Goal: Information Seeking & Learning: Compare options

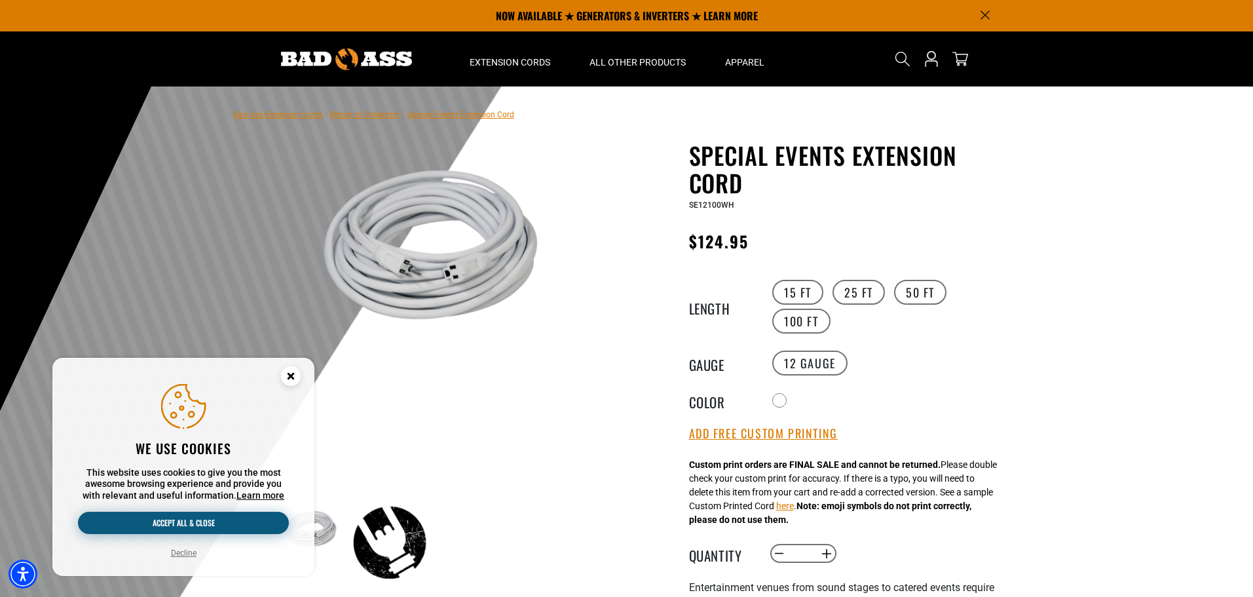
click at [263, 518] on button "Accept all & close" at bounding box center [183, 523] width 211 height 22
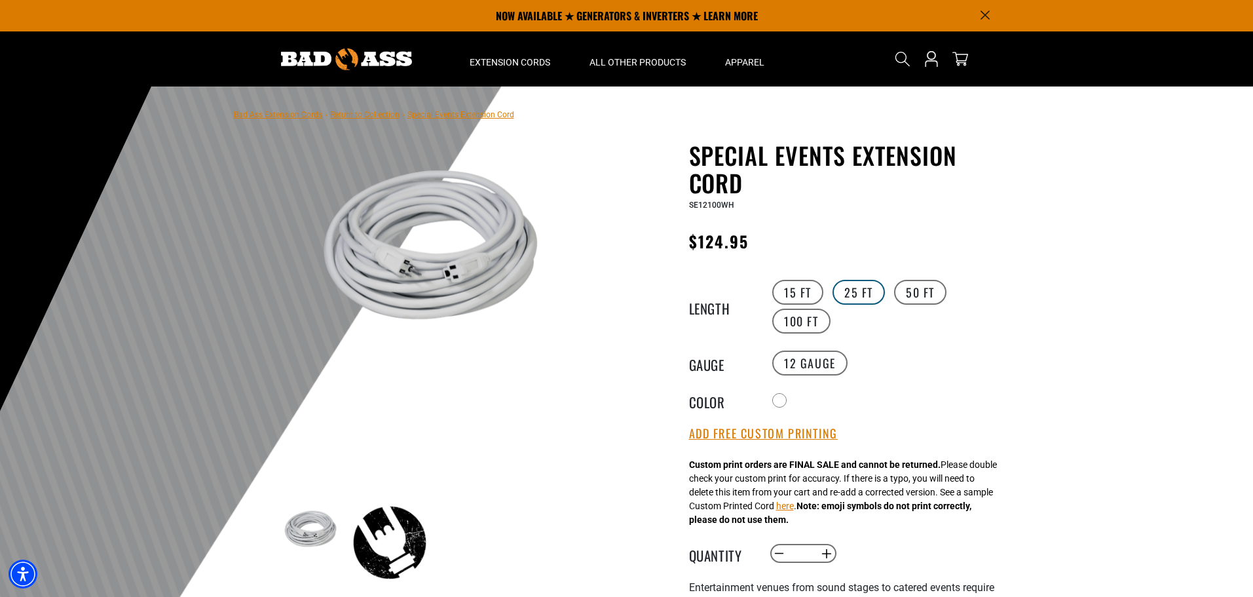
click at [867, 296] on label "25 FT" at bounding box center [859, 292] width 52 height 25
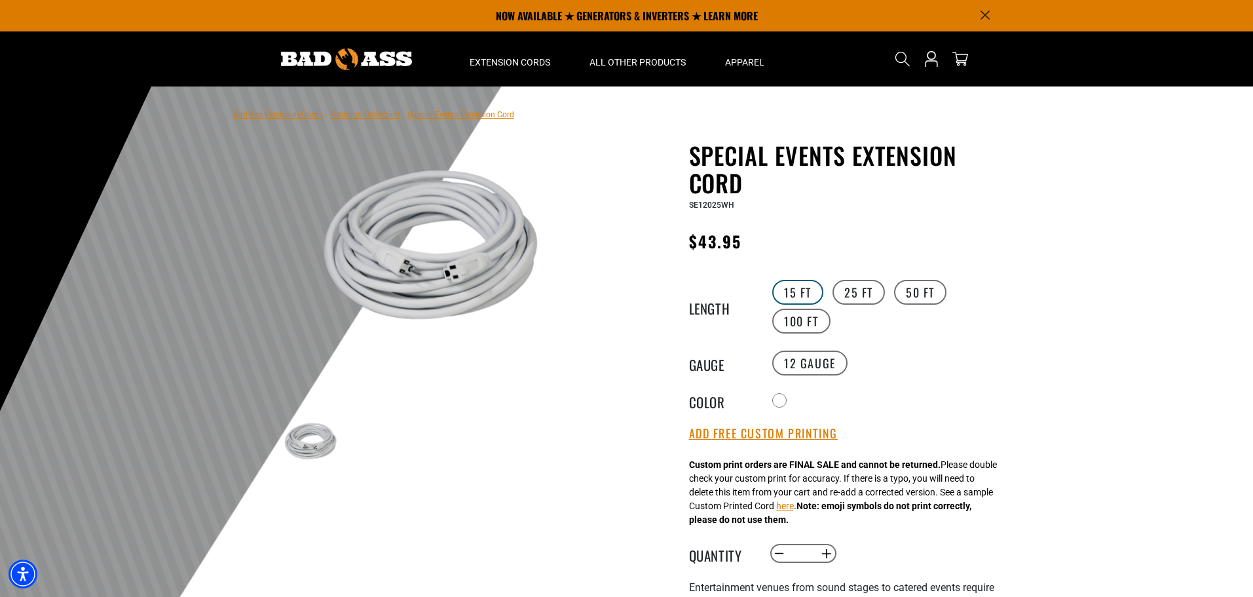
click at [780, 288] on label "15 FT" at bounding box center [798, 292] width 51 height 25
click at [849, 292] on label "25 FT" at bounding box center [859, 292] width 52 height 25
click at [917, 294] on label "50 FT" at bounding box center [920, 292] width 52 height 25
click at [792, 324] on label "100 FT" at bounding box center [802, 321] width 58 height 25
click at [782, 397] on div at bounding box center [780, 401] width 13 height 13
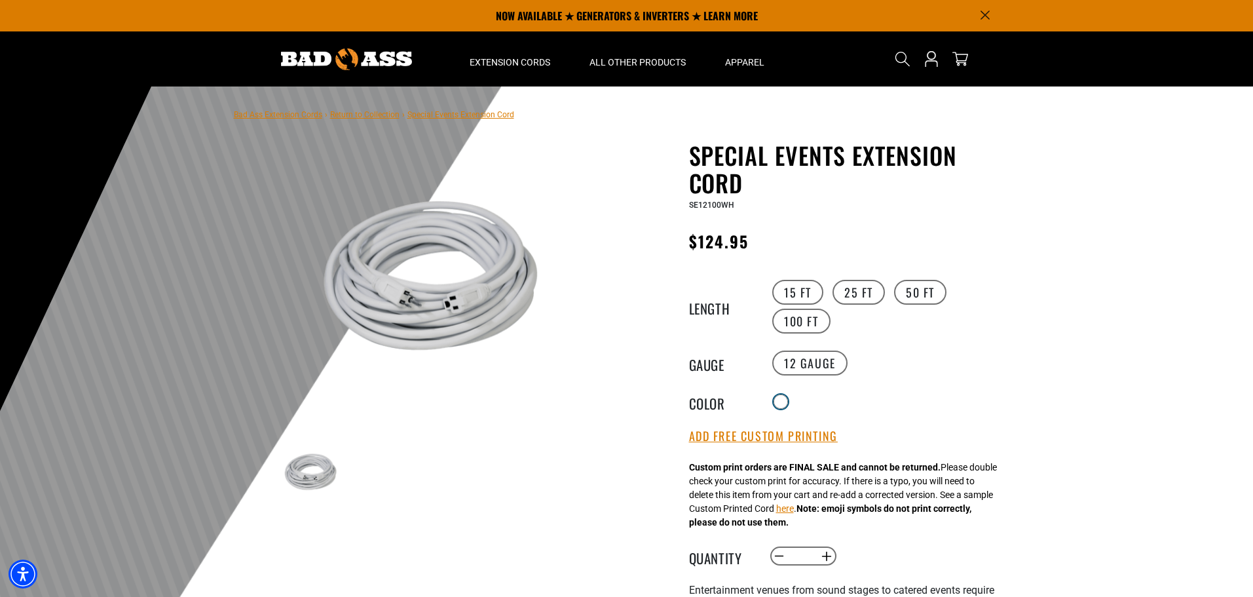
click at [782, 397] on div at bounding box center [780, 401] width 13 height 13
click at [815, 365] on label "12 Gauge" at bounding box center [810, 363] width 75 height 25
click at [784, 362] on label "12 Gauge" at bounding box center [810, 363] width 75 height 25
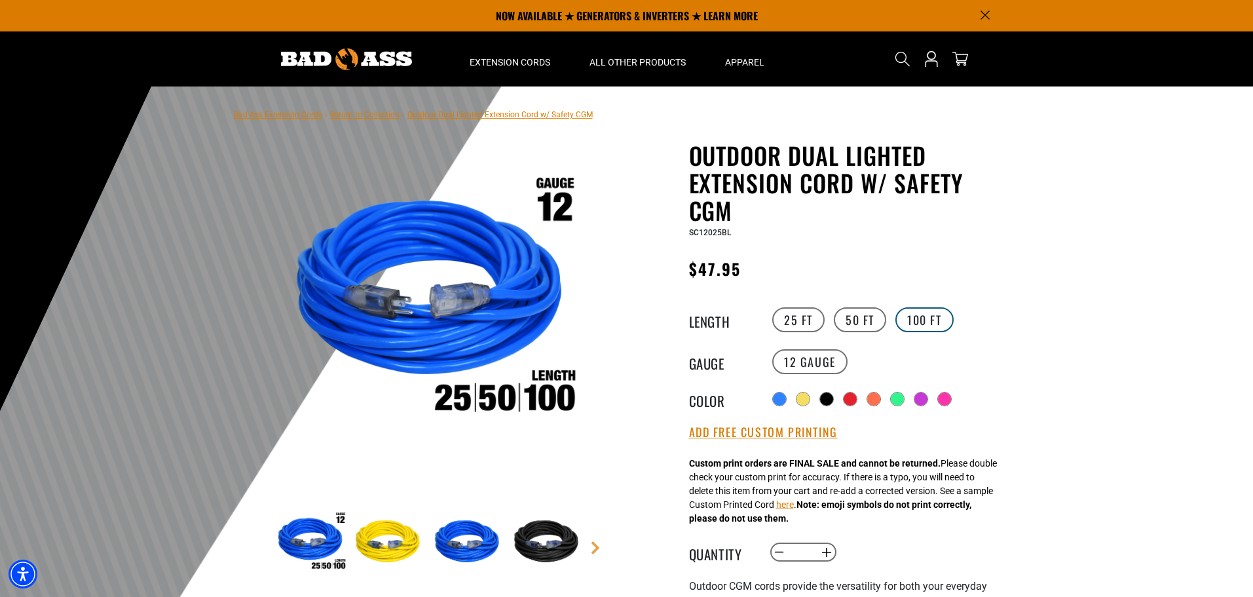
click at [941, 317] on label "100 FT" at bounding box center [925, 319] width 58 height 25
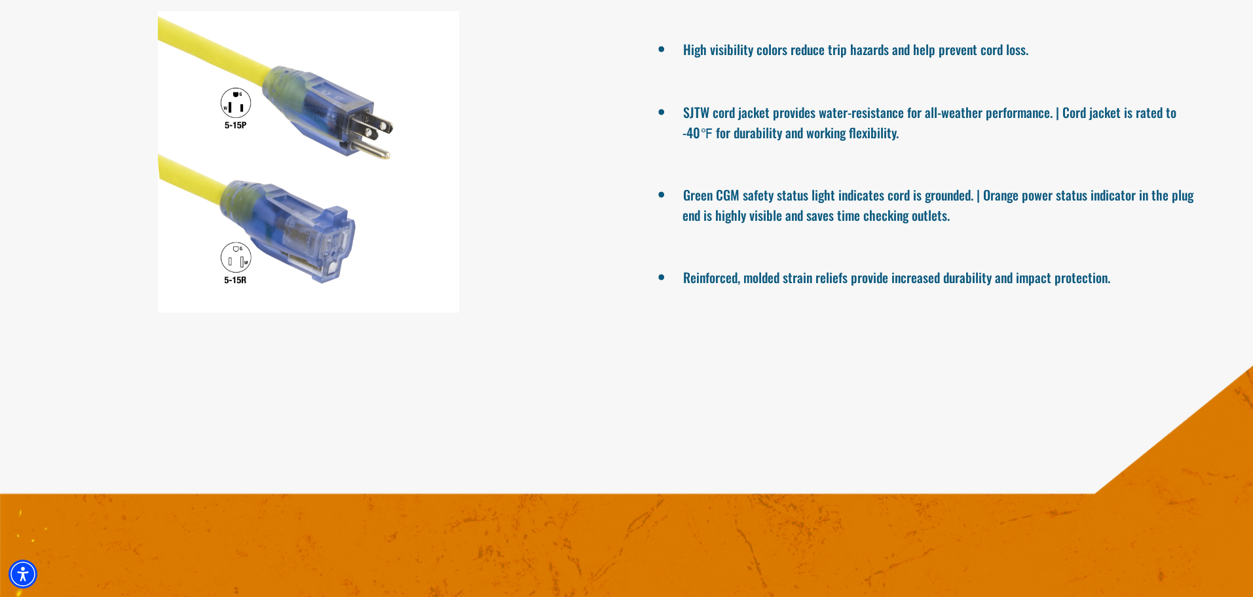
scroll to position [1048, 0]
